Goal: Information Seeking & Learning: Learn about a topic

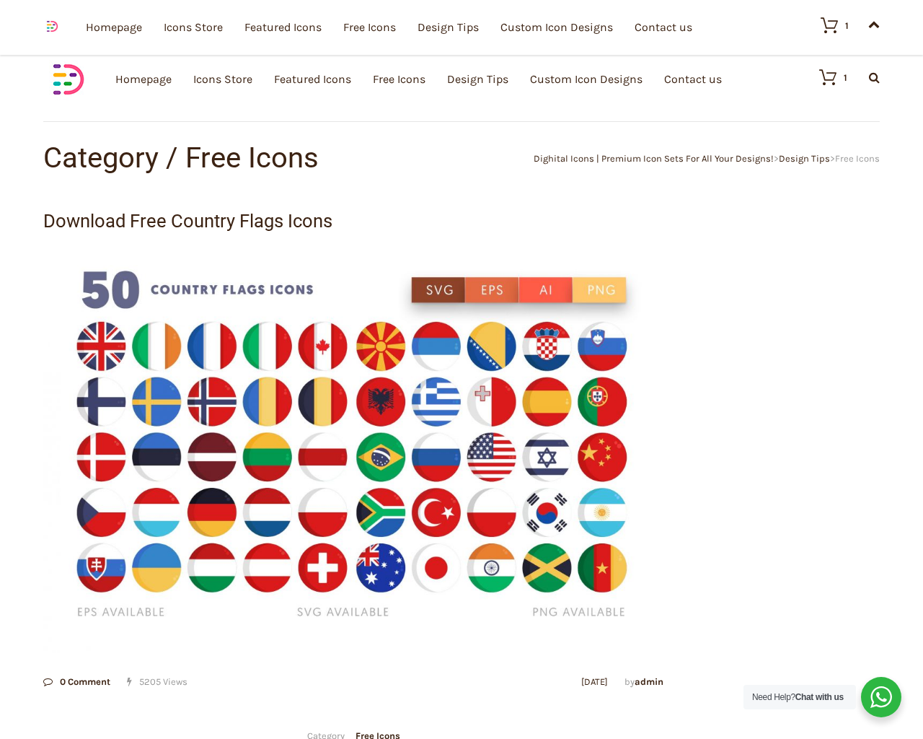
scroll to position [548, 0]
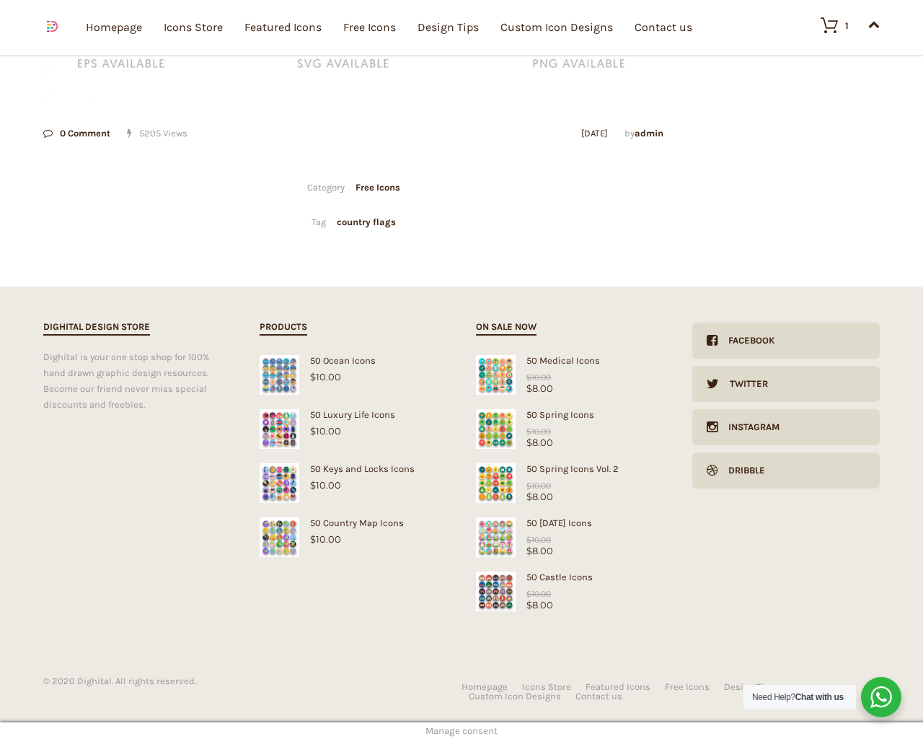
type input "1"
type input "20"
checkbox input "false"
type input "dTjdNQKi"
type input "[EMAIL_ADDRESS][DOMAIN_NAME]"
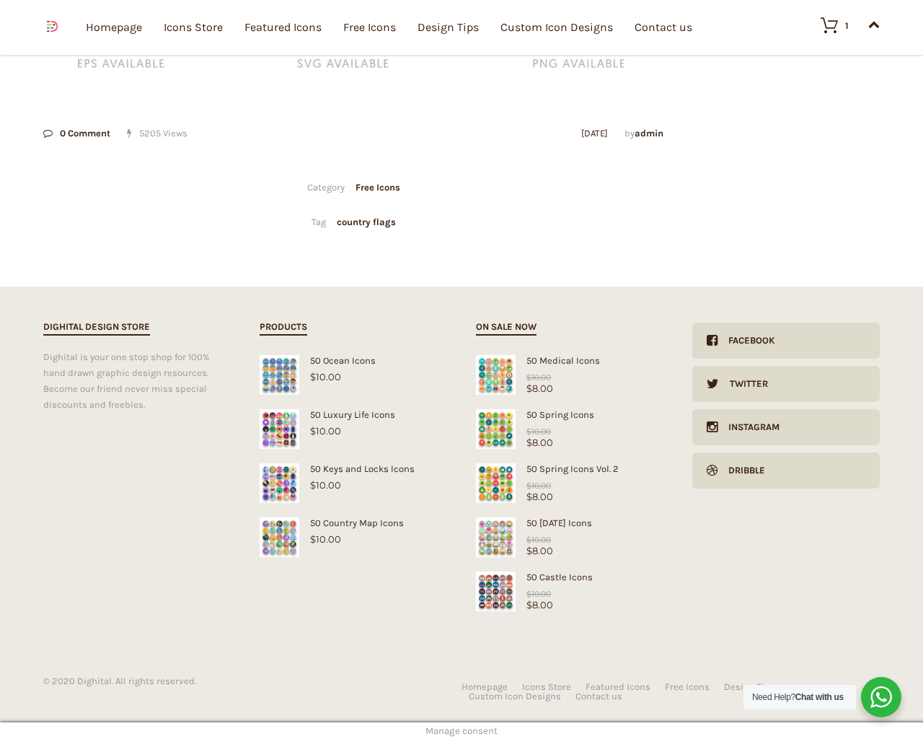
type input "[EMAIL_ADDRESS][DOMAIN_NAME]"
checkbox input "false"
select select "dark"
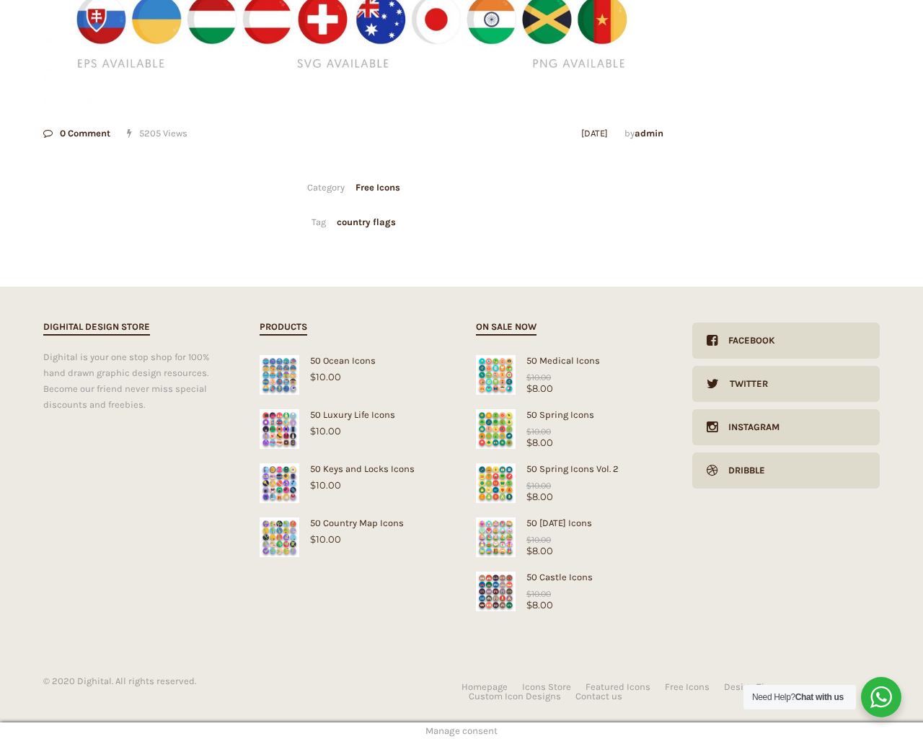
scroll to position [162, 0]
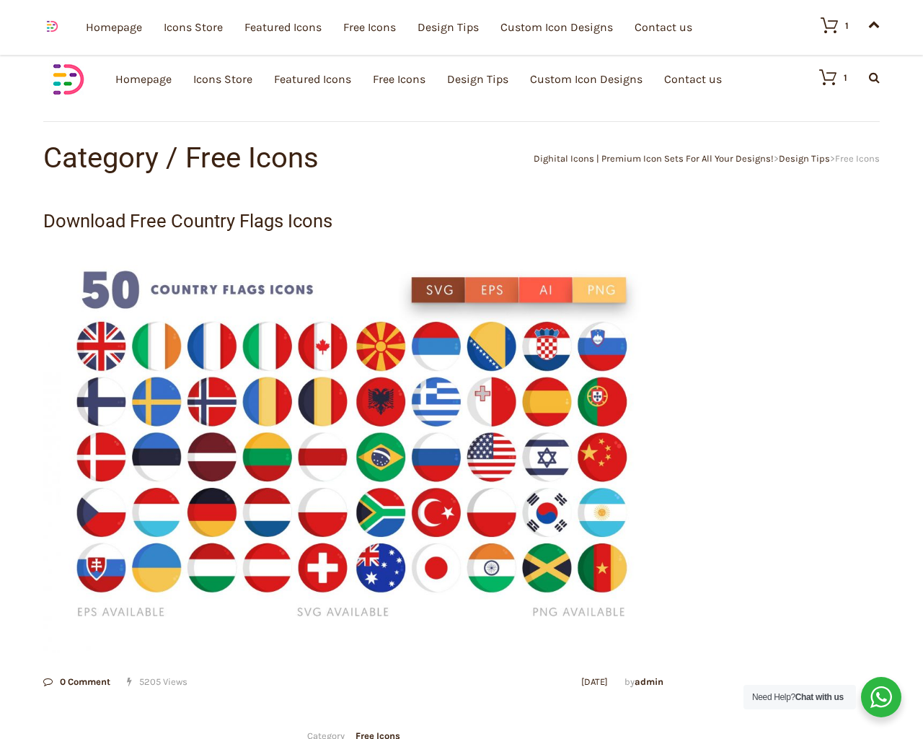
scroll to position [548, 0]
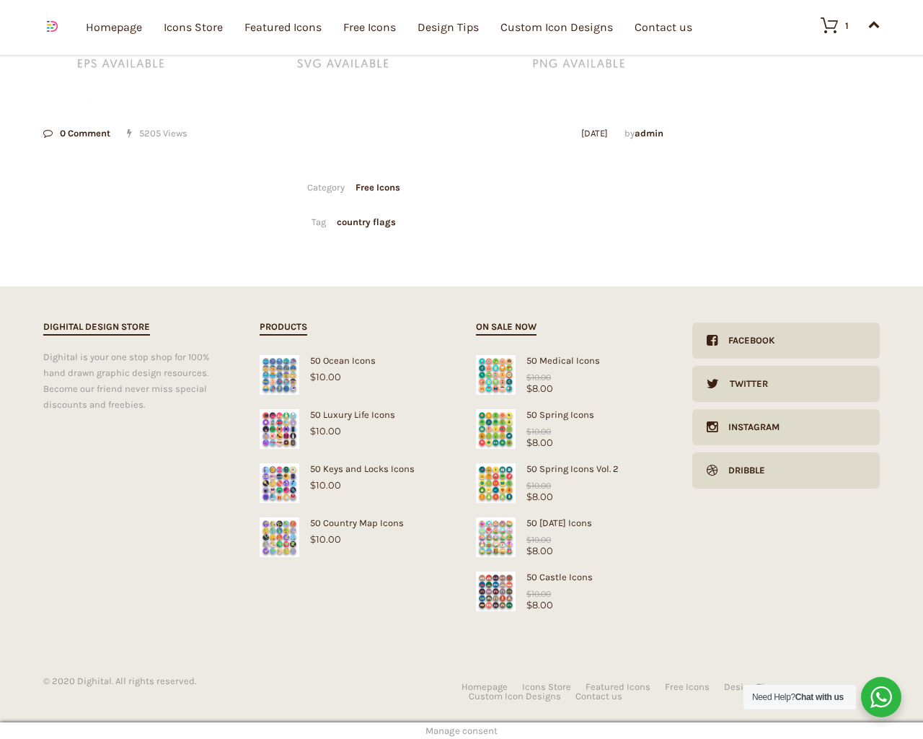
click at [426, 392] on input "Hide Price" at bounding box center [430, 396] width 9 height 9
checkbox input "true"
click at [426, 634] on input "Send me a copy of this e-mail" at bounding box center [430, 638] width 9 height 9
checkbox input "true"
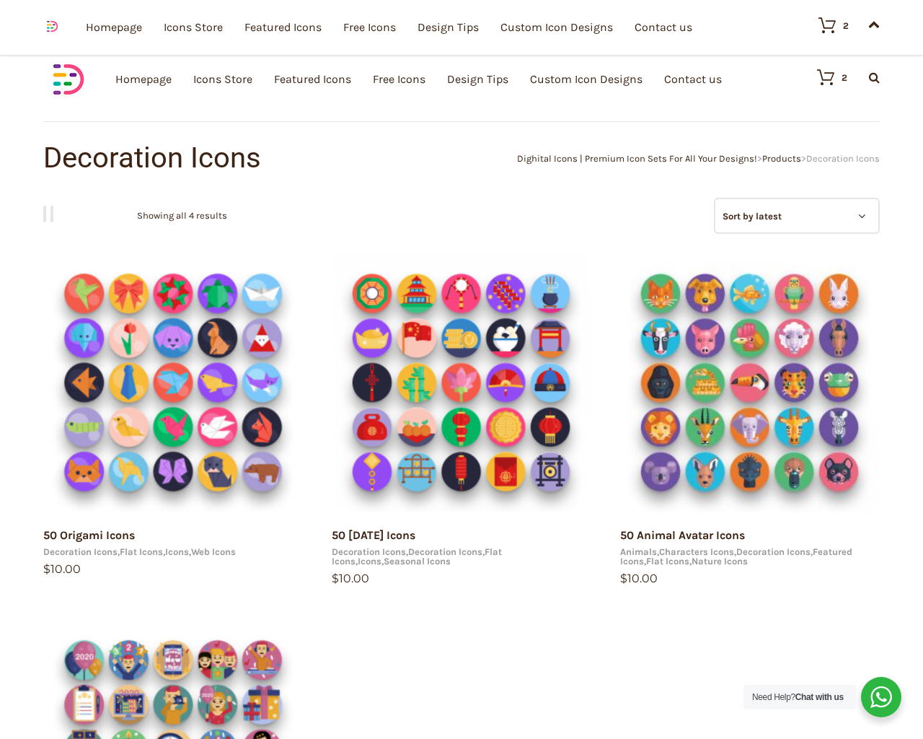
type input "20"
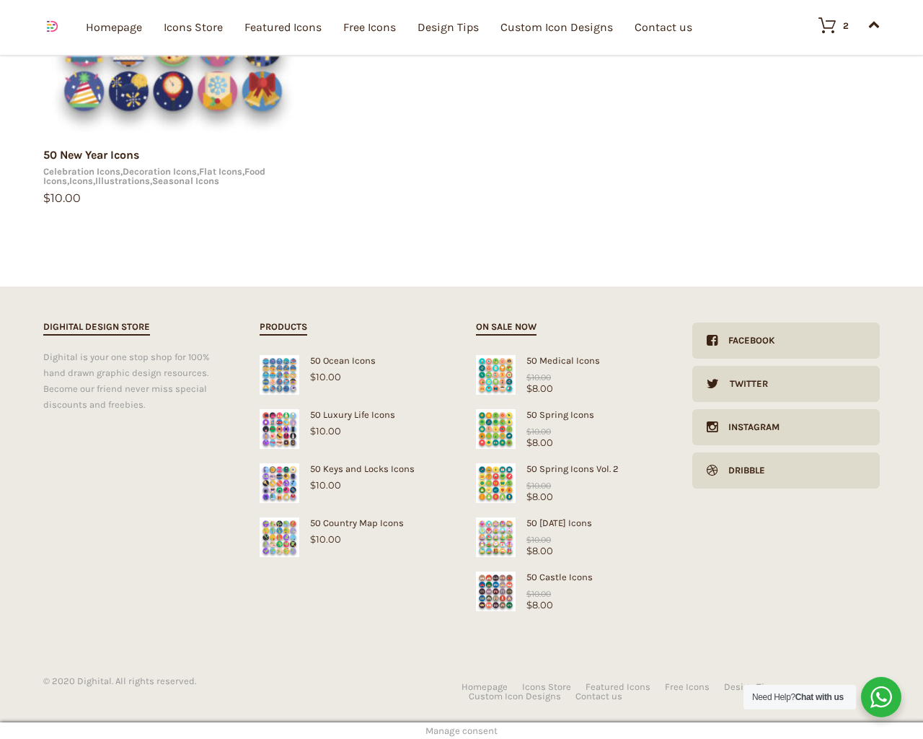
checkbox input "false"
type input "dTjdNQKi"
type input "[EMAIL_ADDRESS][DOMAIN_NAME]"
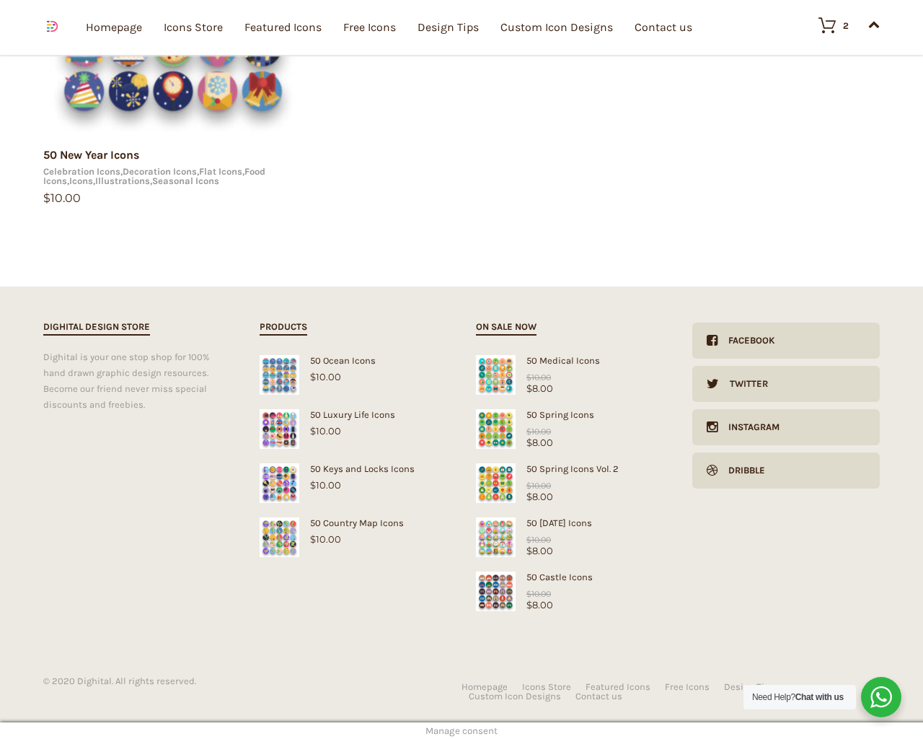
checkbox input "false"
select select "price-desc"
select select "dark"
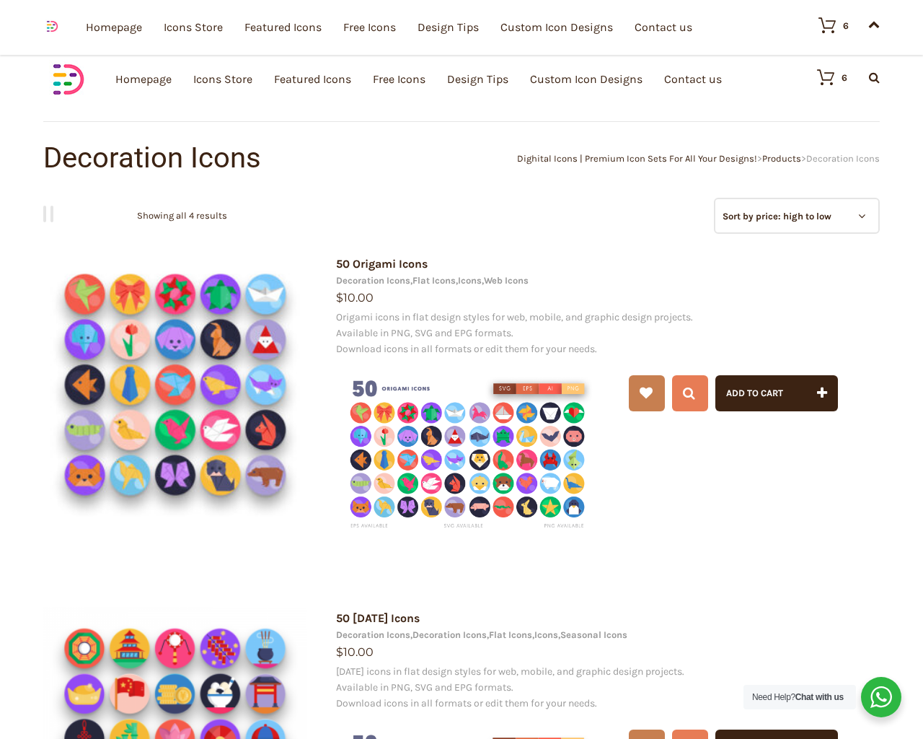
scroll to position [1465, 0]
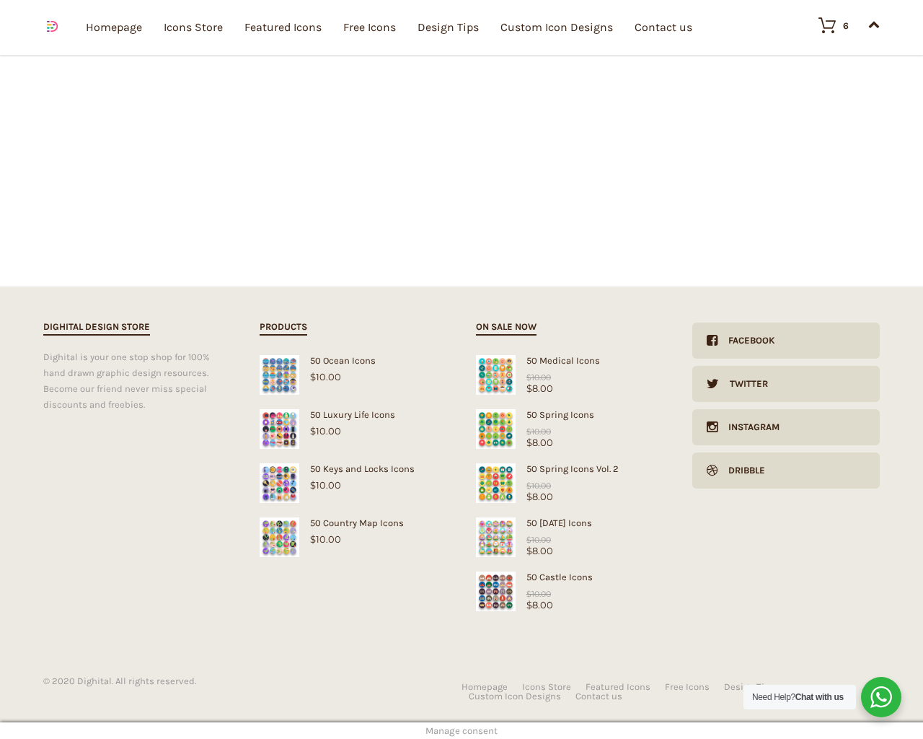
scroll to position [581, 0]
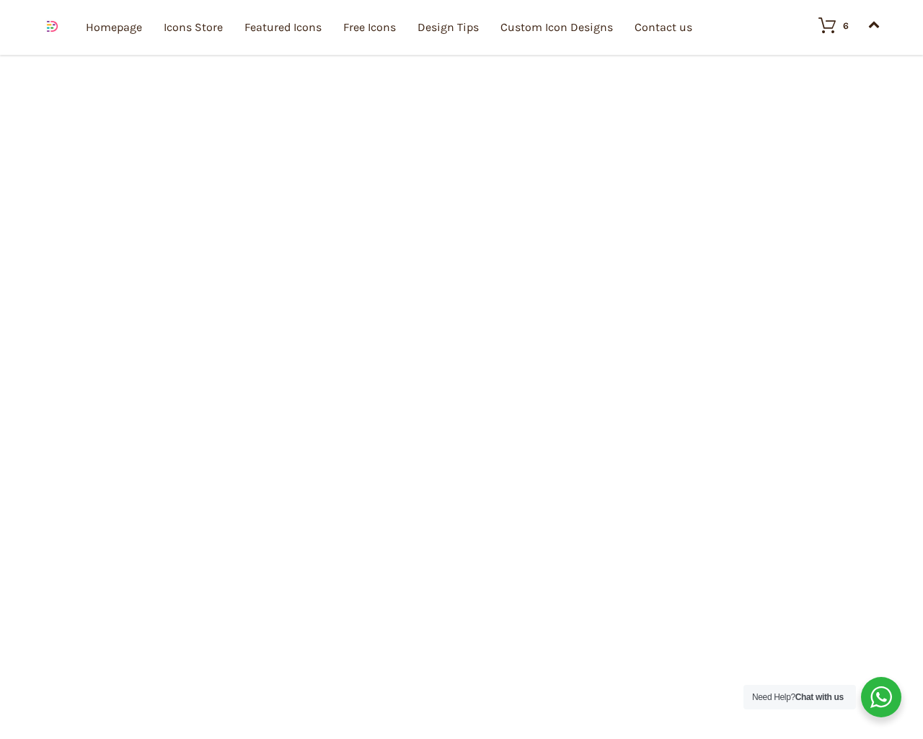
click at [426, 392] on input "Hide Price" at bounding box center [430, 396] width 9 height 9
checkbox input "true"
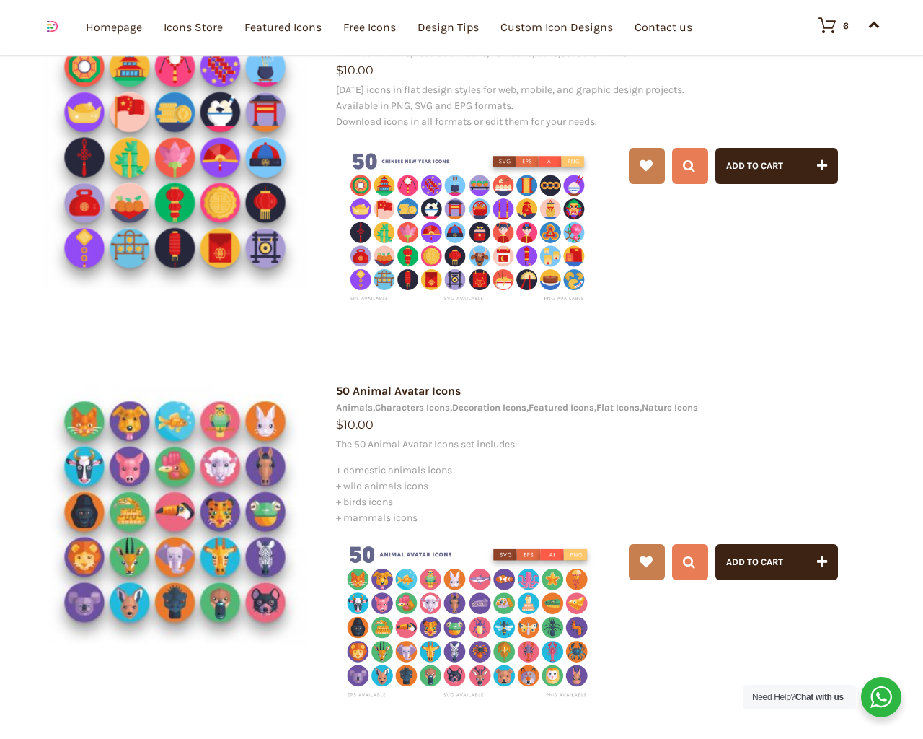
click at [426, 634] on input "Send me a copy of this e-mail" at bounding box center [430, 638] width 9 height 9
checkbox input "true"
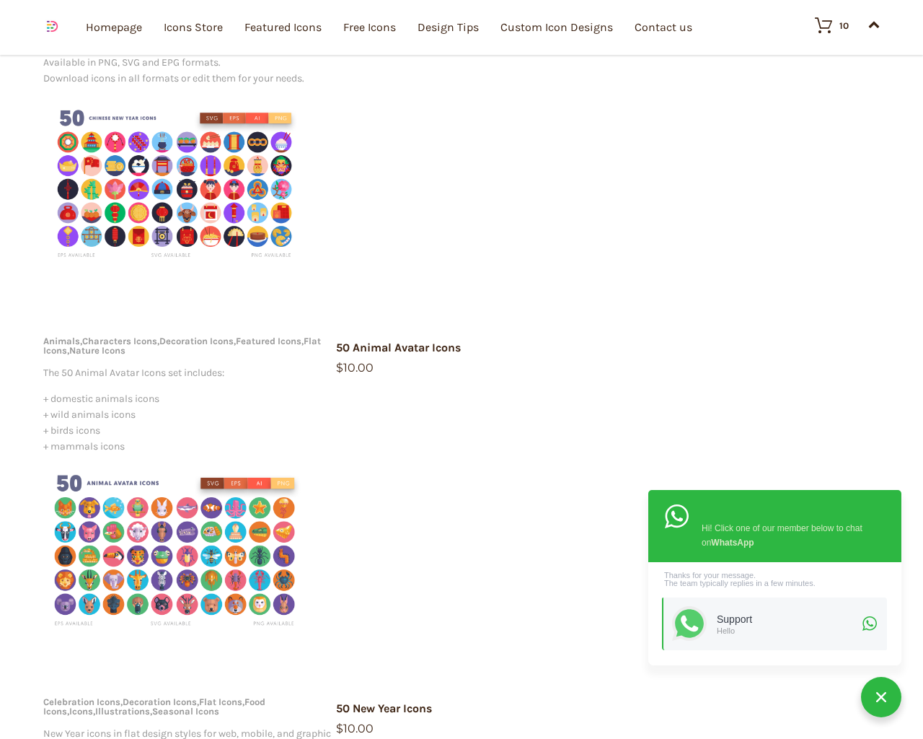
scroll to position [560, 0]
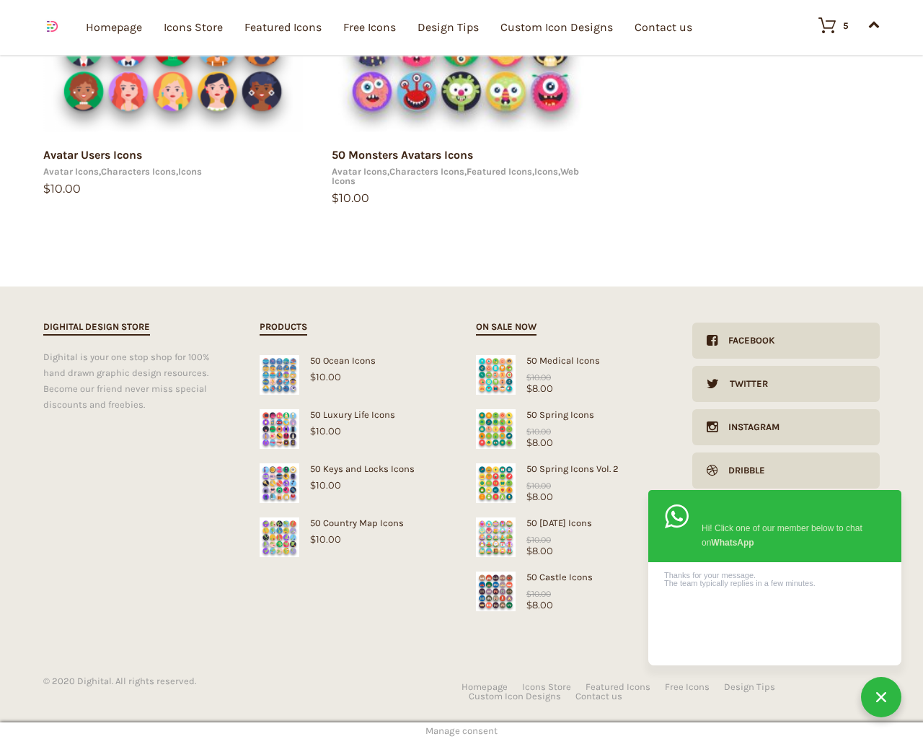
scroll to position [746, 0]
type input "1"
type input "20"
checkbox input "false"
type input "dTjdNQKi"
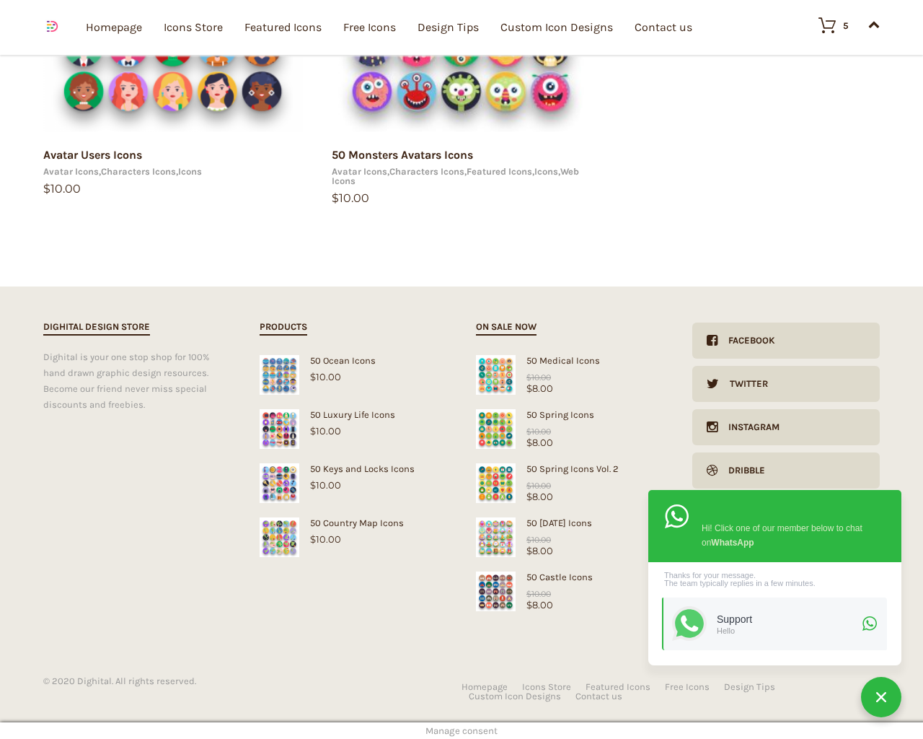
type input "[EMAIL_ADDRESS][DOMAIN_NAME]"
checkbox input "false"
select select "price-desc"
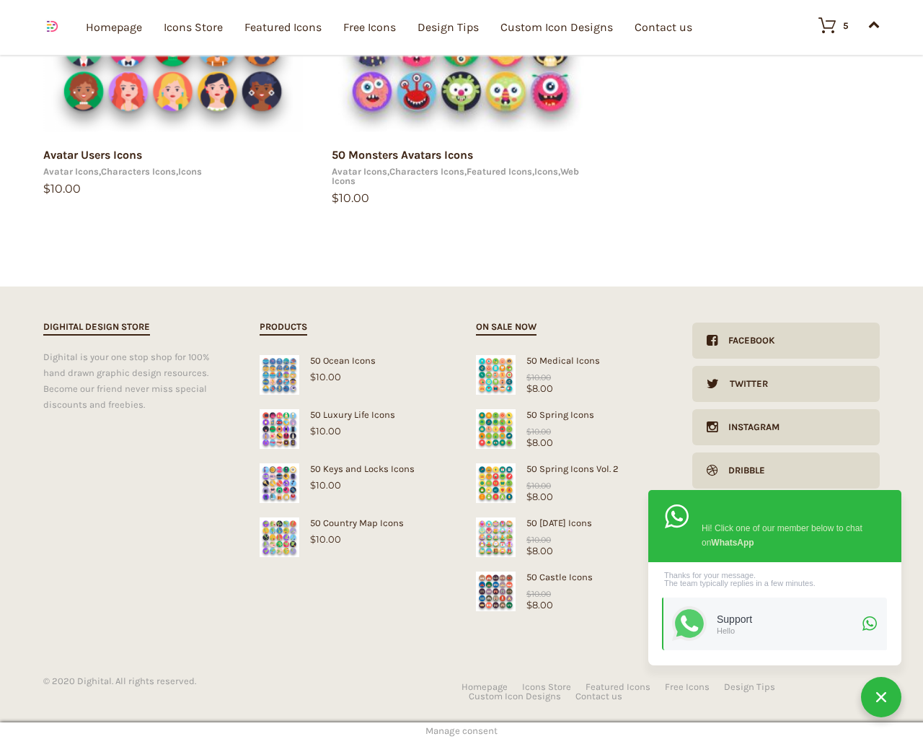
select select "lollipop"
select select "price-desc"
select select "dark"
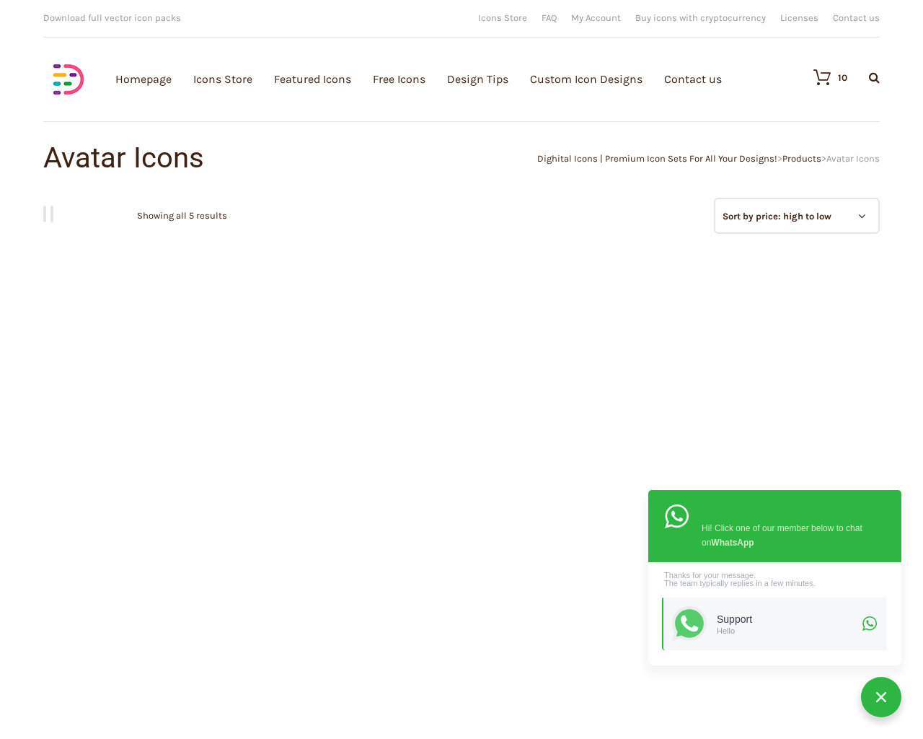
scroll to position [1918, 0]
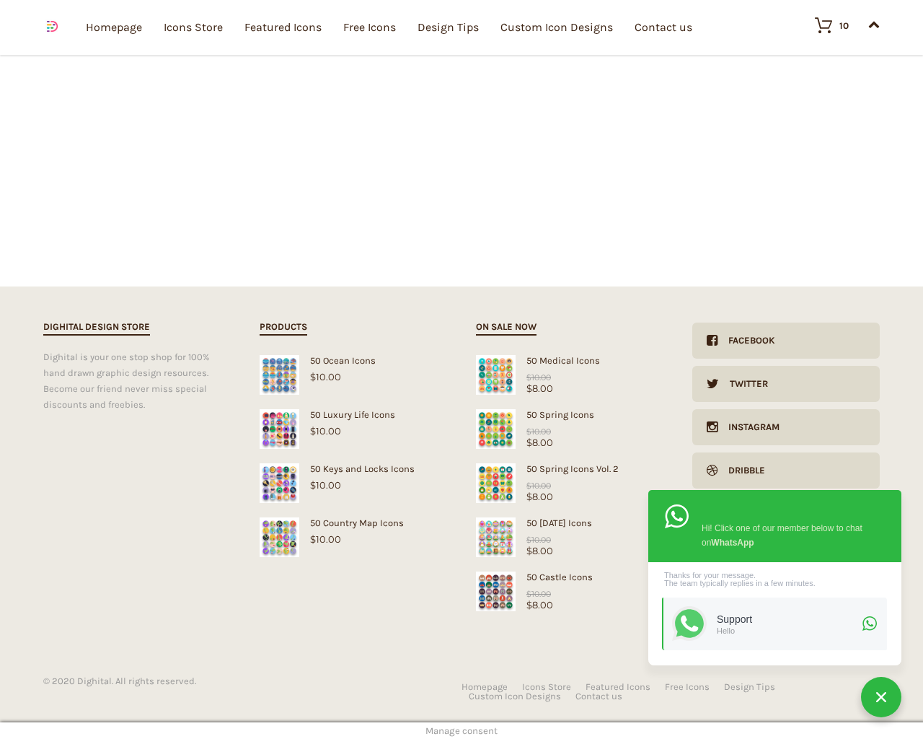
scroll to position [746, 0]
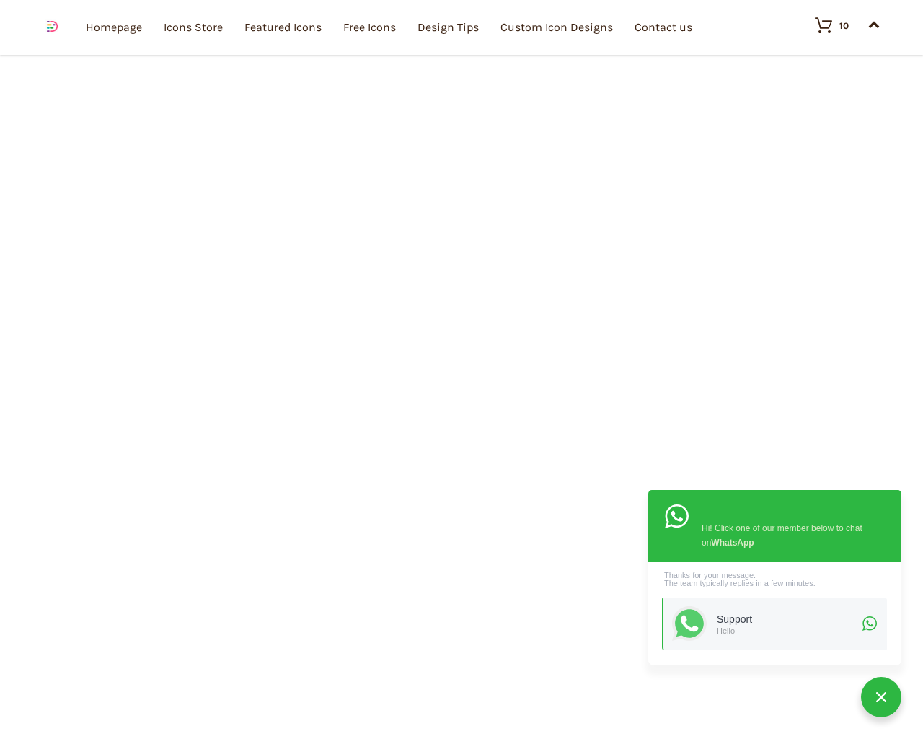
click at [426, 392] on input "Hide Price" at bounding box center [430, 396] width 9 height 9
checkbox input "true"
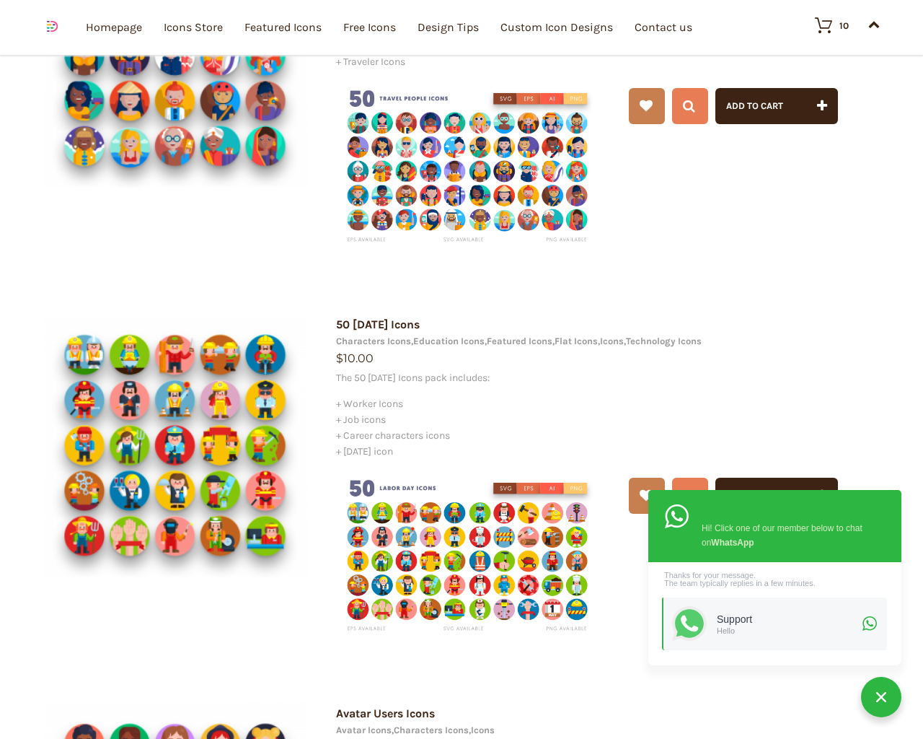
click at [426, 634] on input "Send me a copy of this e-mail" at bounding box center [430, 638] width 9 height 9
checkbox input "true"
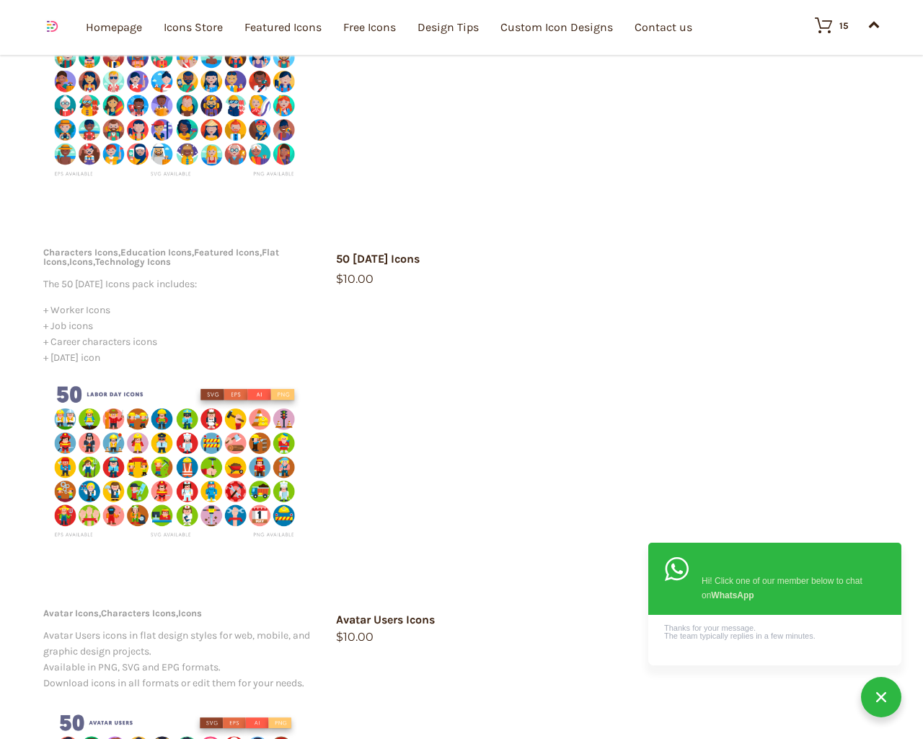
scroll to position [709, 0]
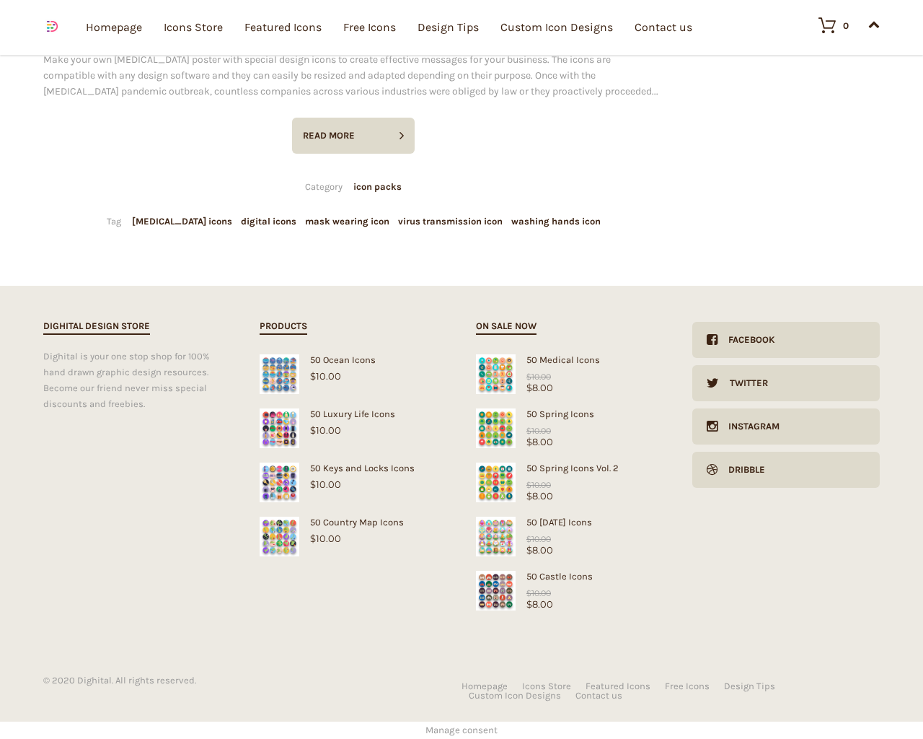
scroll to position [2884, 0]
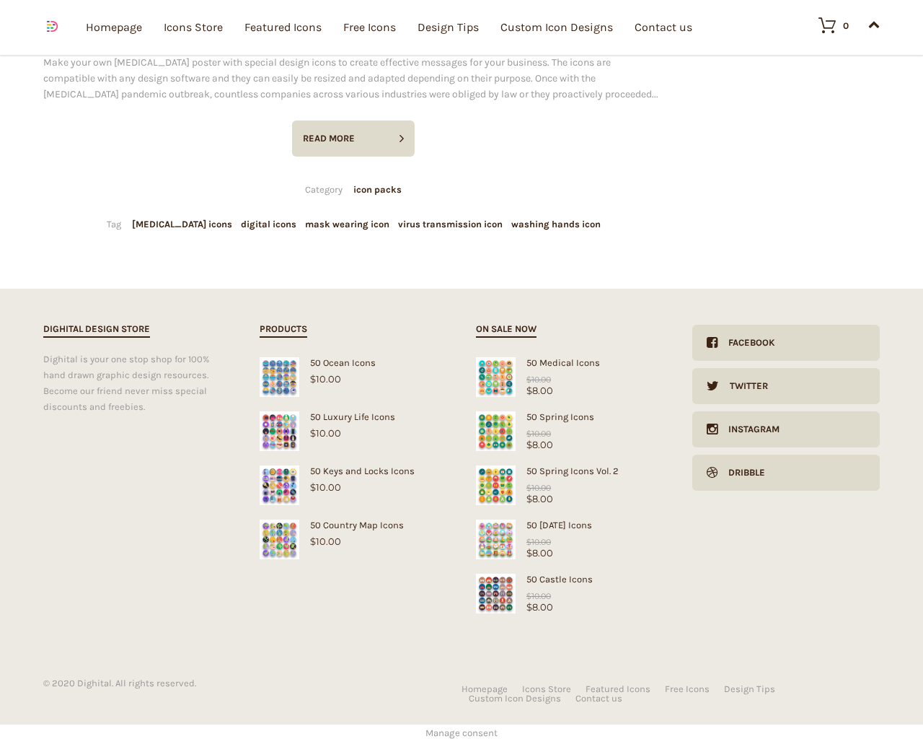
type input "1"
type input "20"
checkbox input "false"
type input "dTjdNQKi"
type input "[EMAIL_ADDRESS][DOMAIN_NAME]"
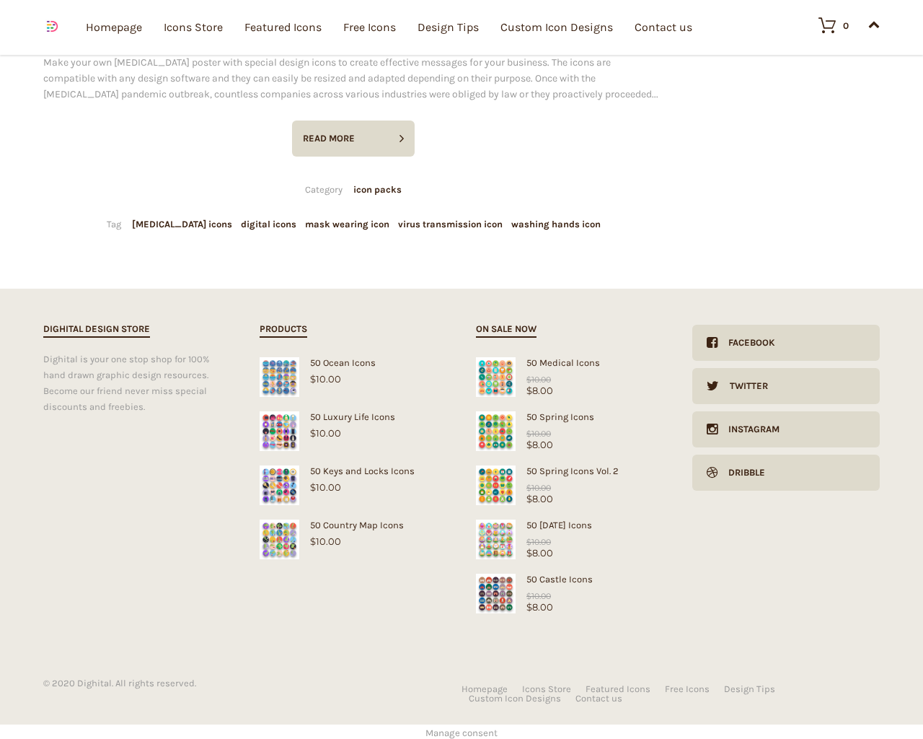
type input "[EMAIL_ADDRESS][DOMAIN_NAME]"
checkbox input "false"
select select "dark"
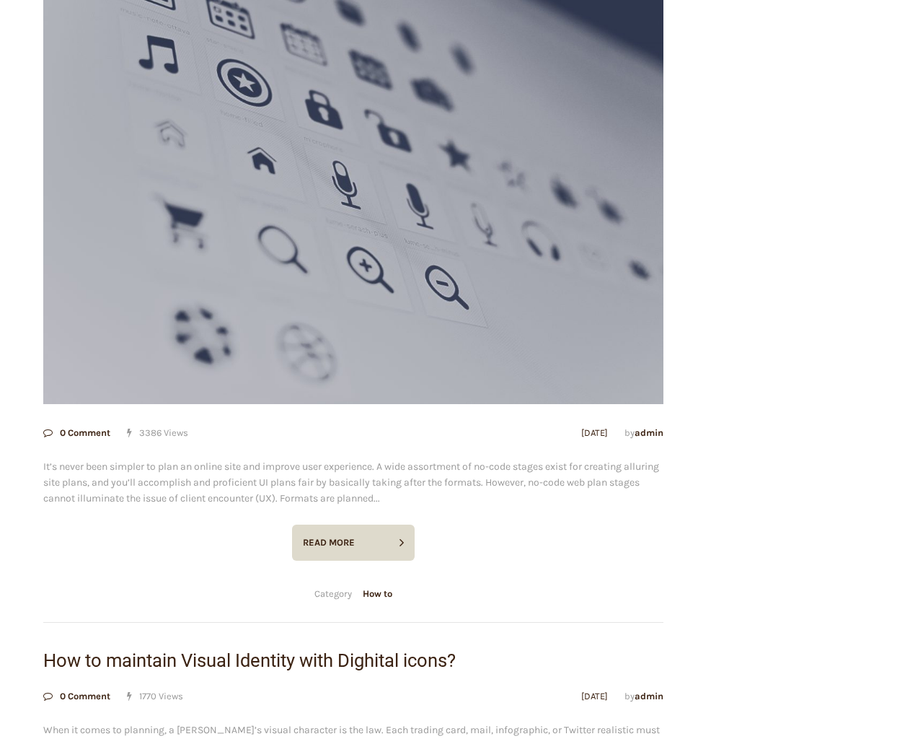
scroll to position [0, 0]
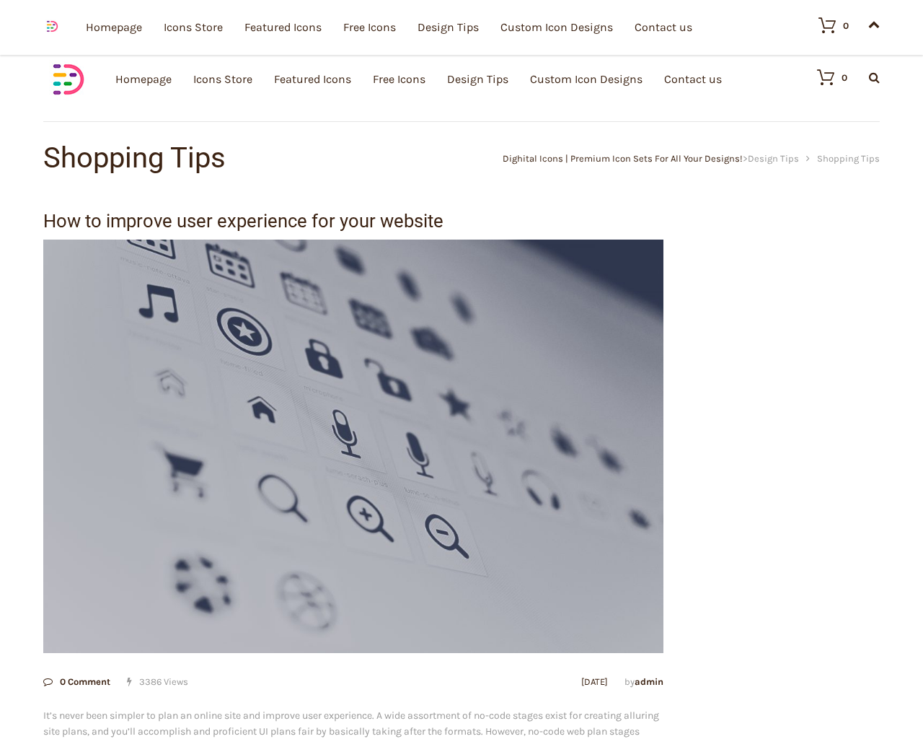
scroll to position [2884, 0]
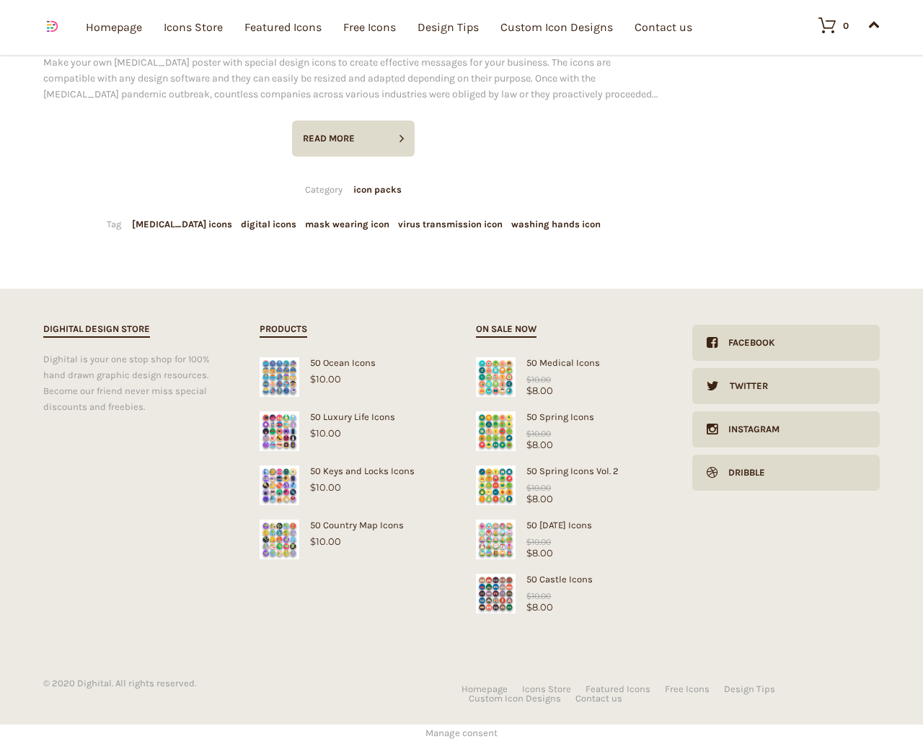
click at [426, 392] on input "Hide Price" at bounding box center [430, 396] width 9 height 9
checkbox input "true"
click at [426, 634] on input "Send me a copy of this e-mail" at bounding box center [430, 638] width 9 height 9
checkbox input "true"
